Goal: Task Accomplishment & Management: Manage account settings

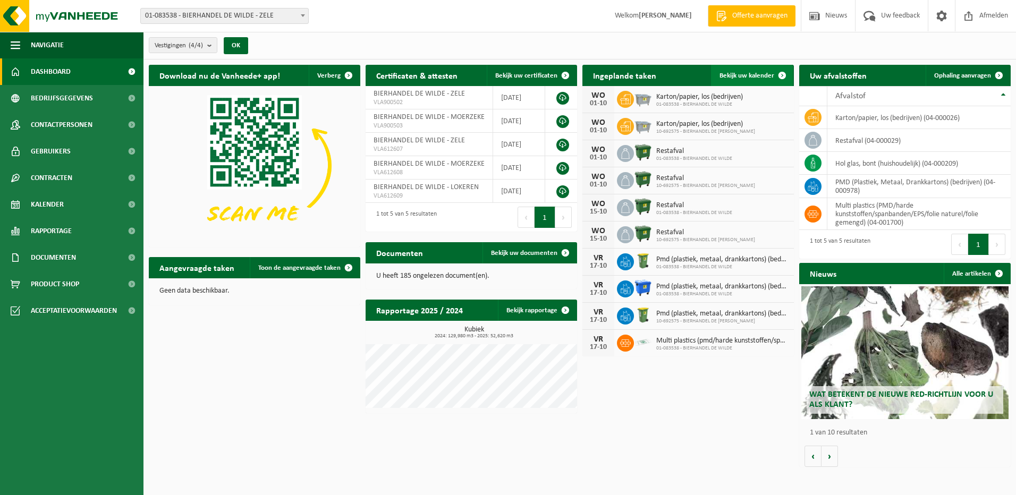
click at [740, 68] on link "Bekijk uw kalender" at bounding box center [752, 75] width 82 height 21
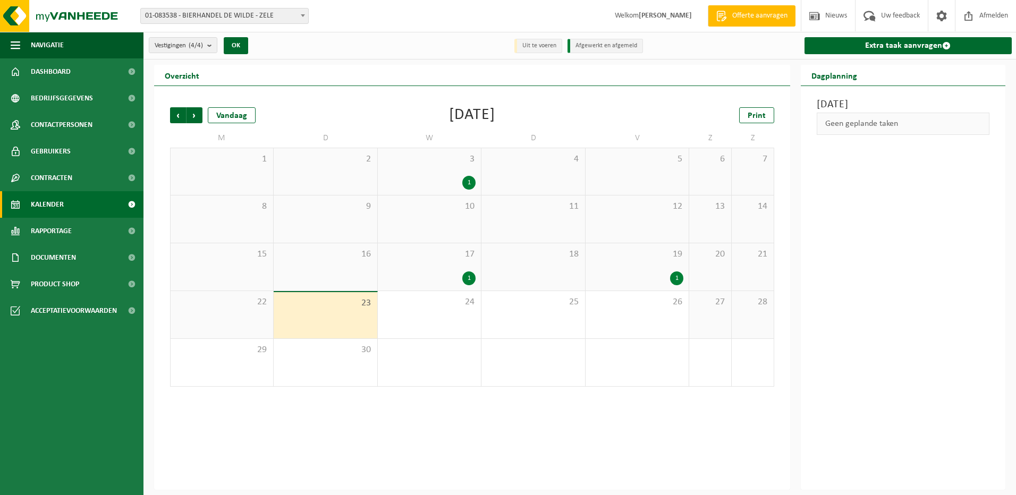
click at [675, 279] on div "1" at bounding box center [676, 278] width 13 height 14
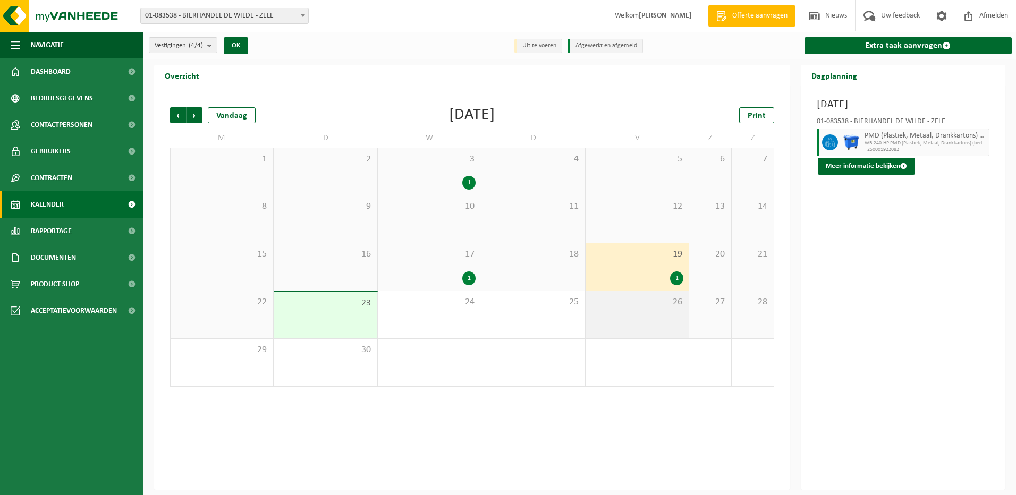
click at [660, 305] on span "26" at bounding box center [637, 302] width 92 height 12
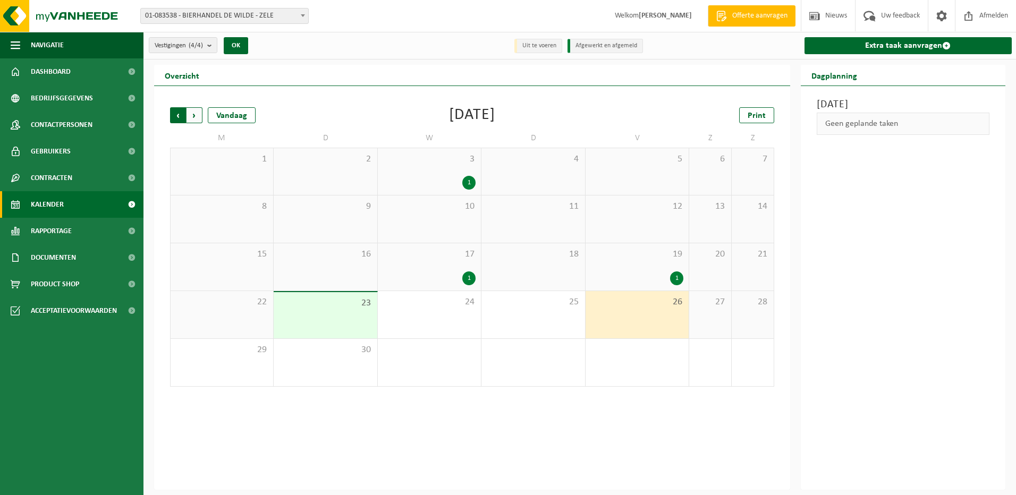
click at [199, 115] on span "Volgende" at bounding box center [194, 115] width 16 height 16
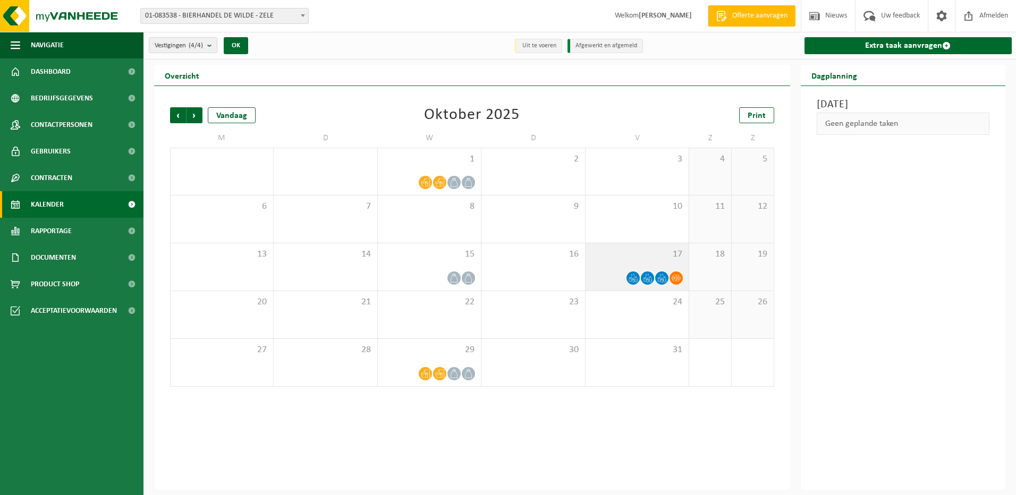
click at [628, 275] on icon at bounding box center [632, 278] width 9 height 9
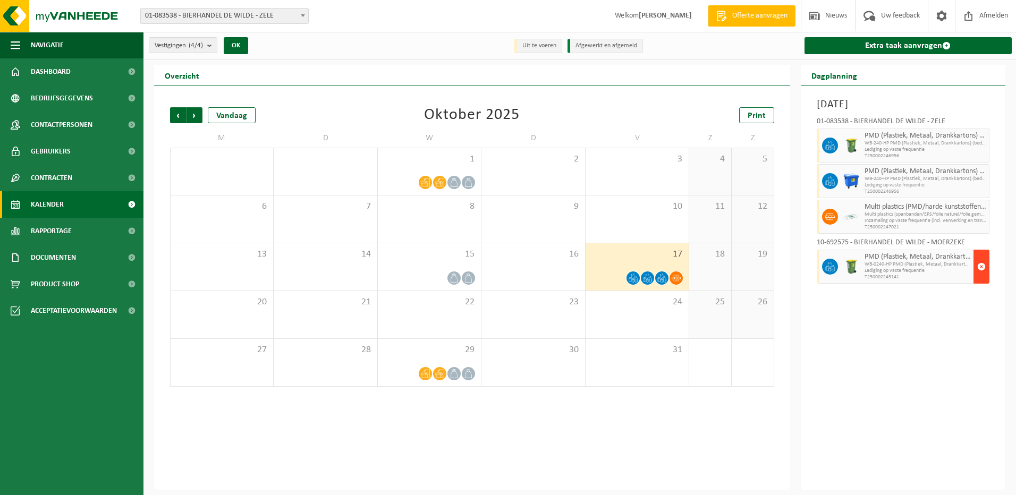
click at [978, 264] on span "button" at bounding box center [981, 266] width 9 height 21
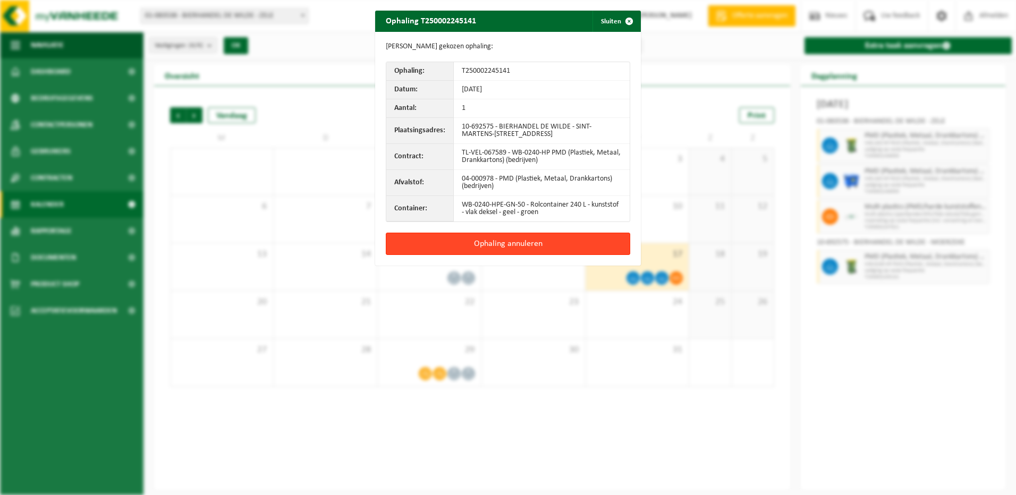
click at [570, 248] on button "Ophaling annuleren" at bounding box center [508, 244] width 244 height 22
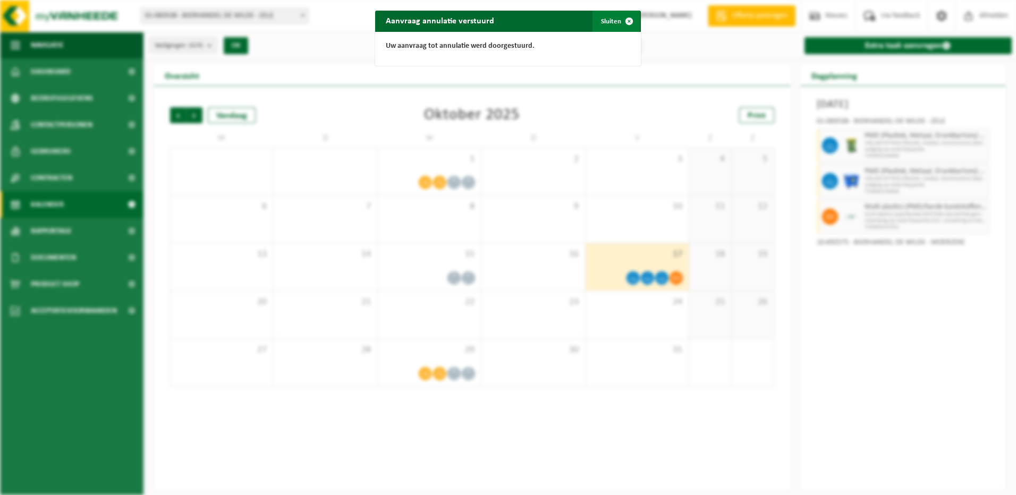
click at [614, 24] on button "Sluiten" at bounding box center [615, 21] width 47 height 21
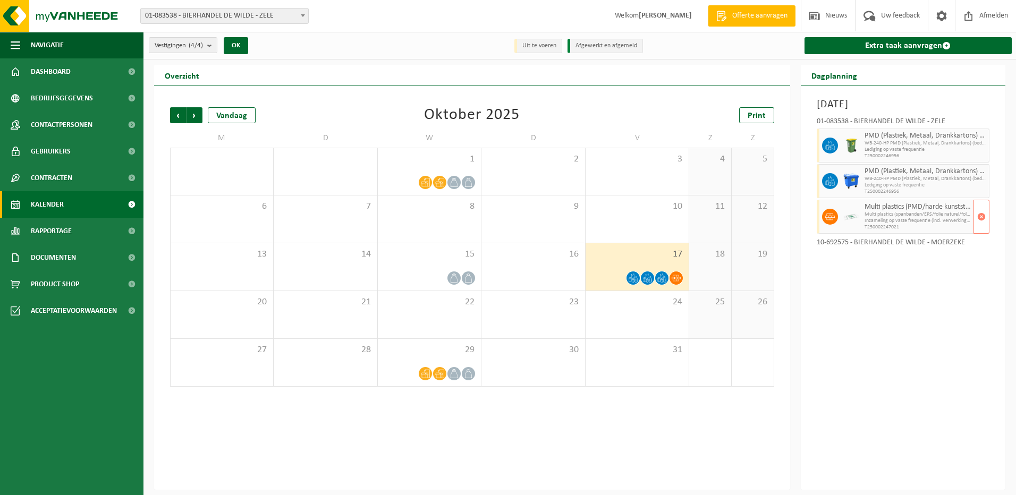
click at [878, 220] on span "Inzameling op vaste frequentie (incl. verwerking en transport)" at bounding box center [917, 221] width 107 height 6
click at [980, 213] on span "button" at bounding box center [981, 216] width 9 height 21
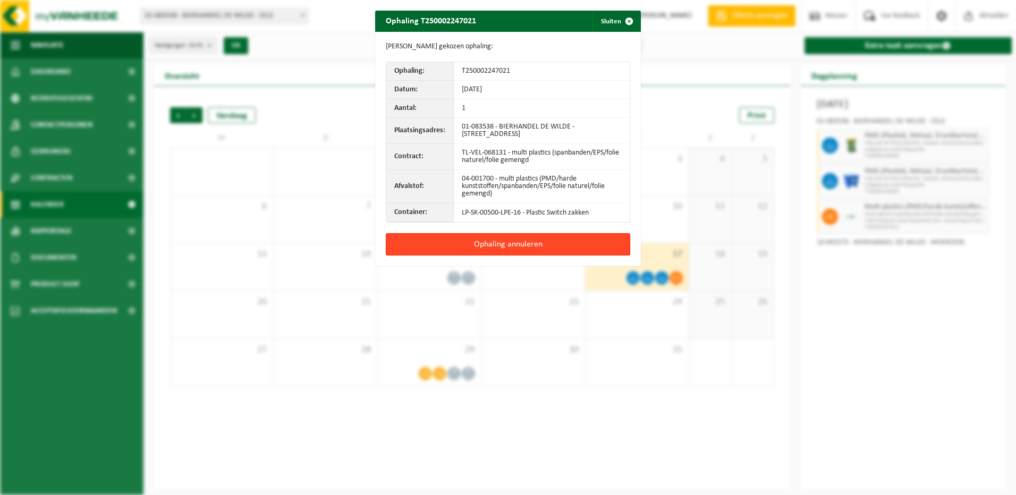
click at [503, 245] on button "Ophaling annuleren" at bounding box center [508, 244] width 244 height 22
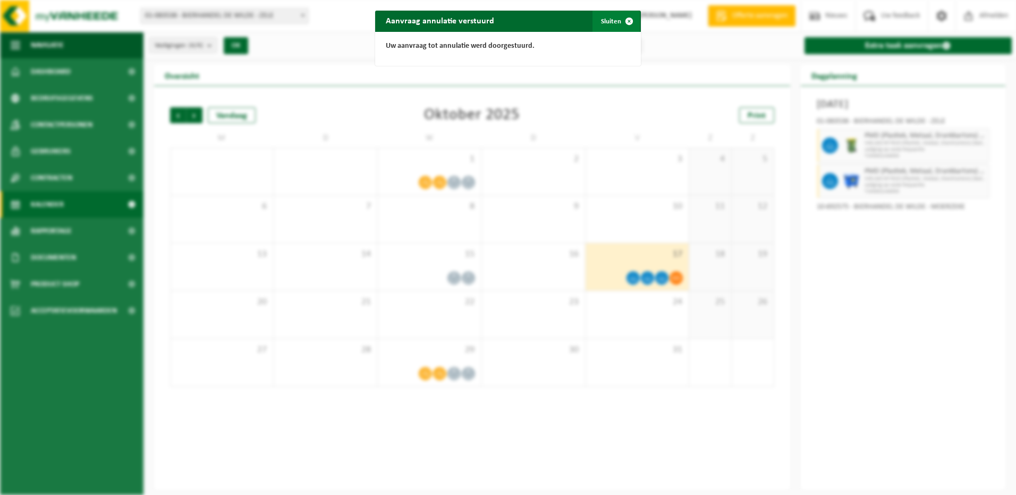
click at [605, 19] on button "Sluiten" at bounding box center [615, 21] width 47 height 21
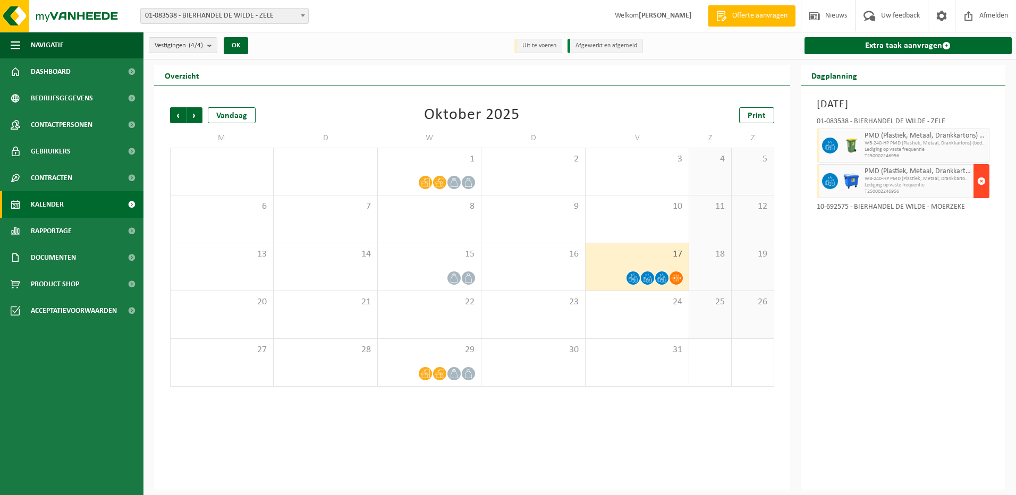
click at [976, 179] on button "button" at bounding box center [981, 181] width 16 height 34
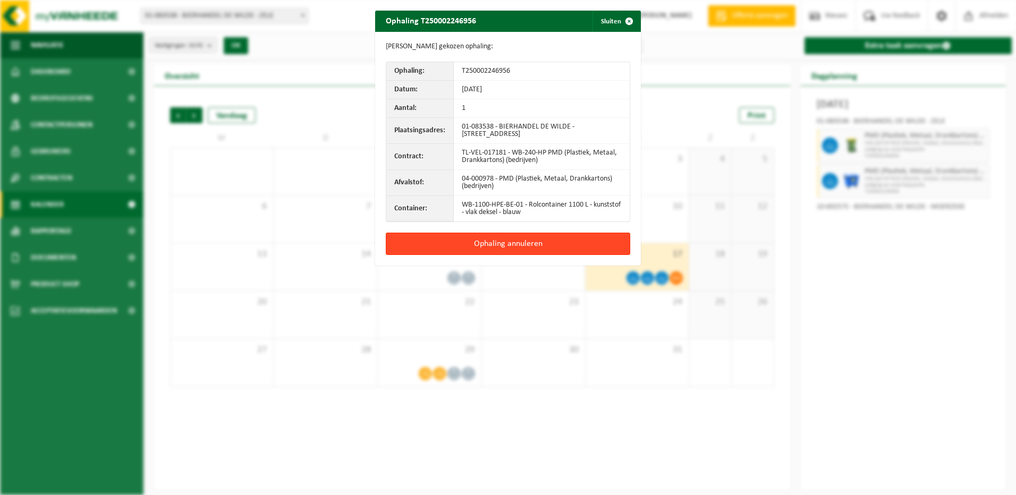
click at [532, 241] on button "Ophaling annuleren" at bounding box center [508, 244] width 244 height 22
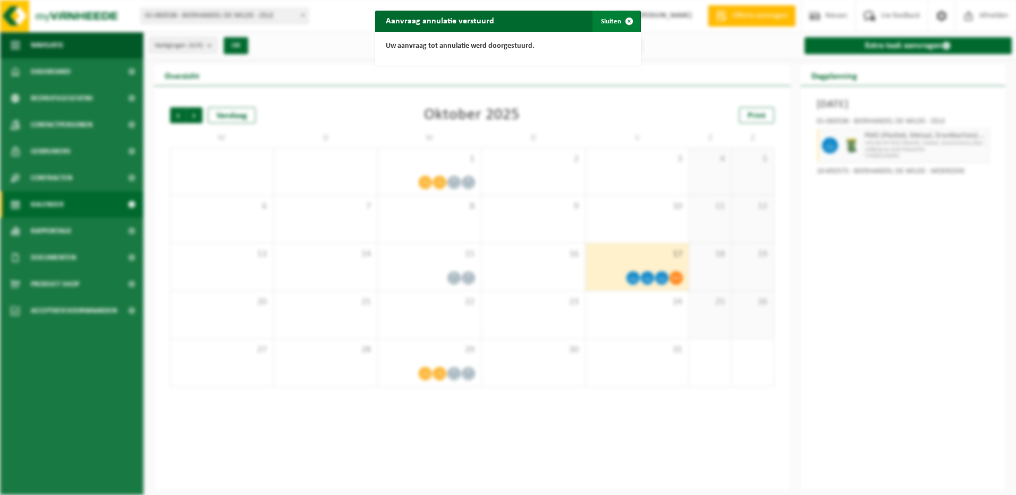
click at [618, 21] on span "button" at bounding box center [628, 21] width 21 height 21
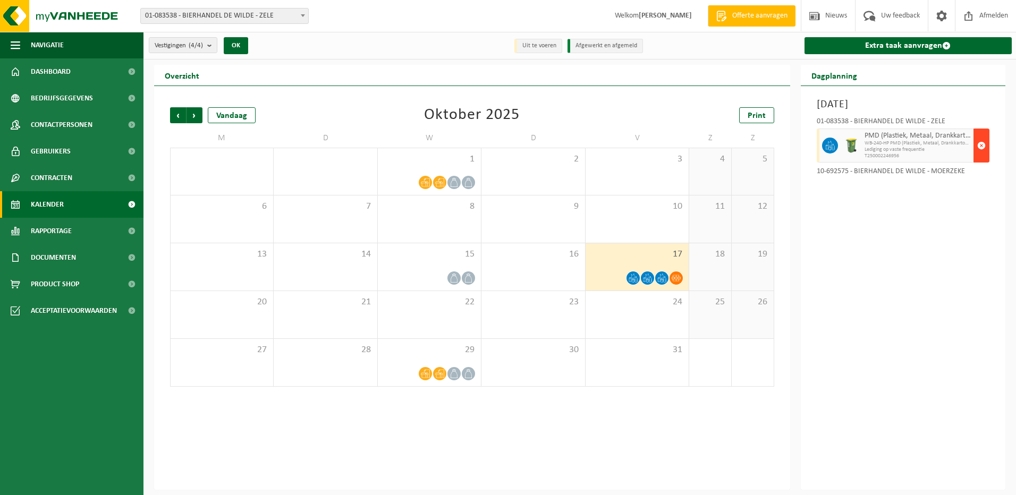
click at [983, 144] on span "button" at bounding box center [981, 145] width 9 height 21
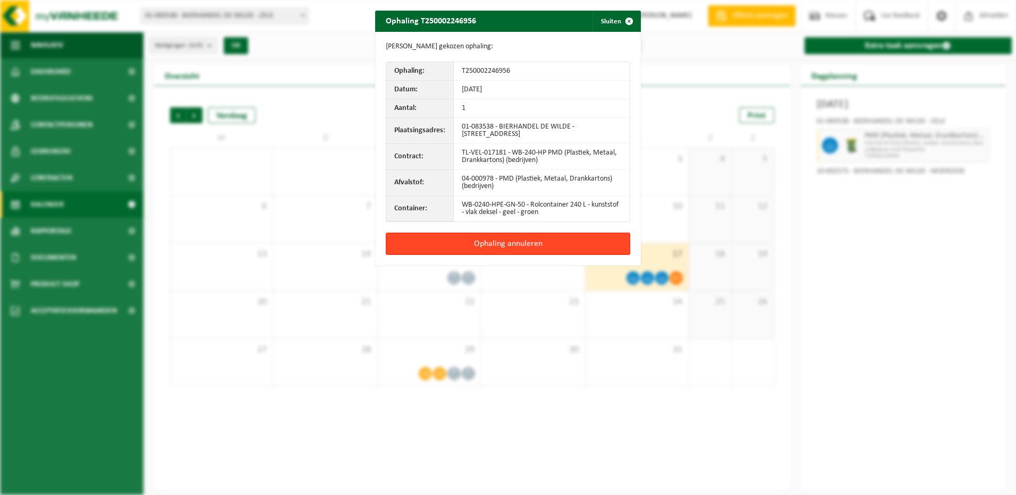
click at [491, 240] on button "Ophaling annuleren" at bounding box center [508, 244] width 244 height 22
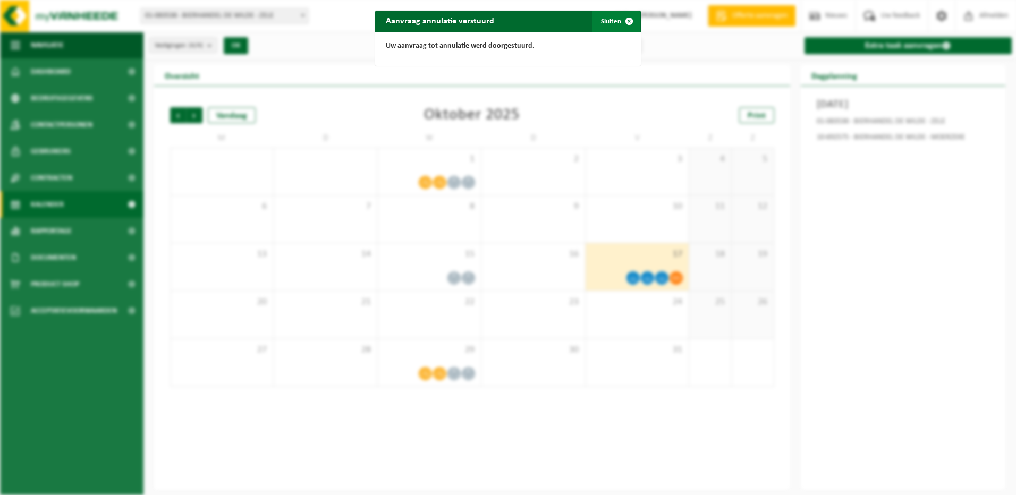
click at [608, 24] on button "Sluiten" at bounding box center [615, 21] width 47 height 21
